Goal: Check status: Check status

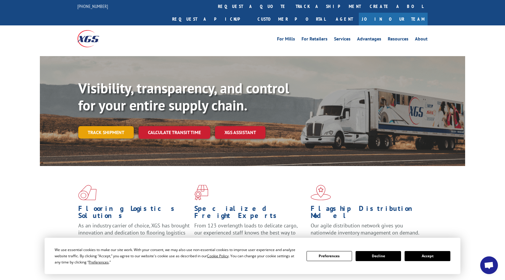
click at [105, 126] on link "Track shipment" at bounding box center [106, 132] width 56 height 12
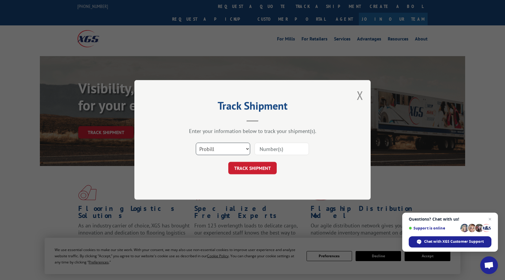
click at [234, 149] on select "Select category... Probill BOL PO" at bounding box center [223, 149] width 54 height 12
select select "bol"
click at [196, 143] on select "Select category... Probill BOL PO" at bounding box center [223, 149] width 54 height 12
click at [271, 146] on input at bounding box center [282, 149] width 54 height 12
paste input "6015386"
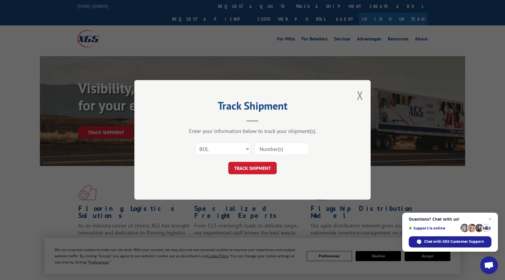
type input "6015386"
click button "TRACK SHIPMENT" at bounding box center [252, 168] width 48 height 12
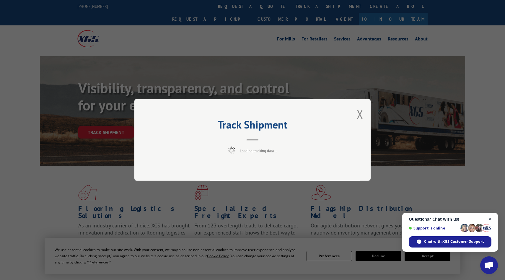
click at [491, 222] on span "Open chat" at bounding box center [490, 219] width 7 height 7
